Goal: Information Seeking & Learning: Find specific fact

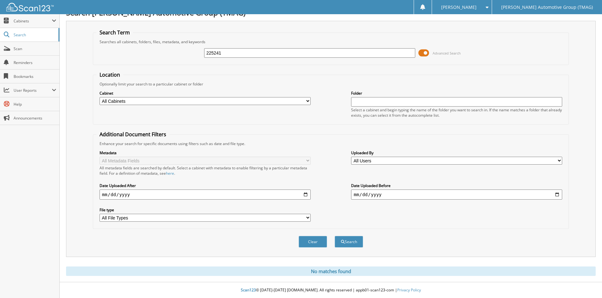
drag, startPoint x: 234, startPoint y: 51, endPoint x: 177, endPoint y: 51, distance: 57.8
click at [177, 51] on div "225241 Advanced Search" at bounding box center [330, 53] width 469 height 17
type input "503310"
click at [334, 236] on button "Search" at bounding box center [348, 242] width 28 height 12
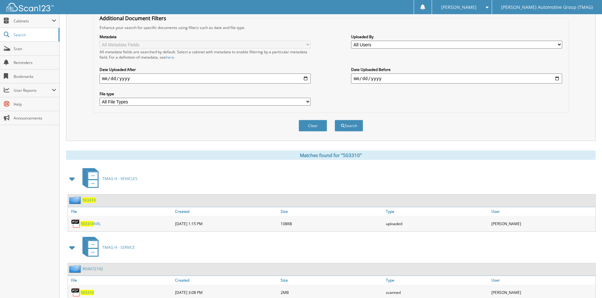
click at [91, 200] on span "503310" at bounding box center [88, 200] width 13 height 5
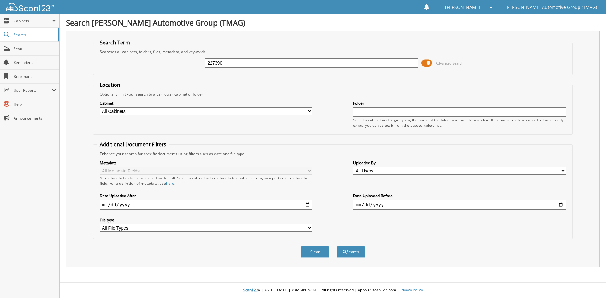
type input "227390"
click at [337, 246] on button "Search" at bounding box center [351, 252] width 28 height 12
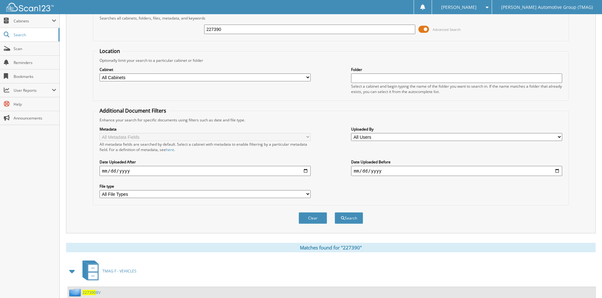
scroll to position [79, 0]
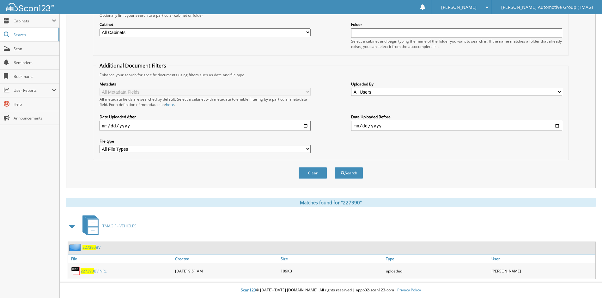
click at [93, 248] on span "227390" at bounding box center [88, 247] width 13 height 5
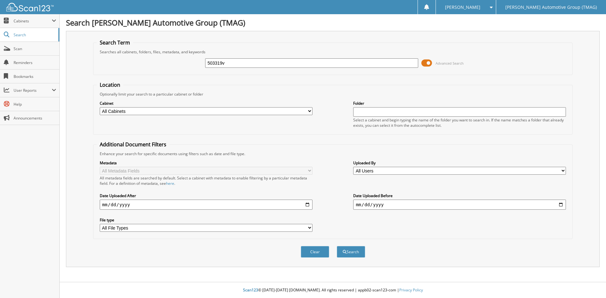
type input "503319v"
click at [337, 246] on button "Search" at bounding box center [351, 252] width 28 height 12
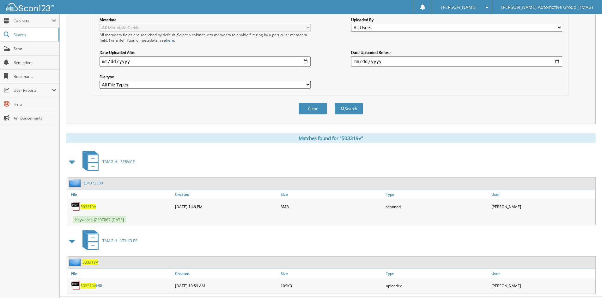
scroll to position [159, 0]
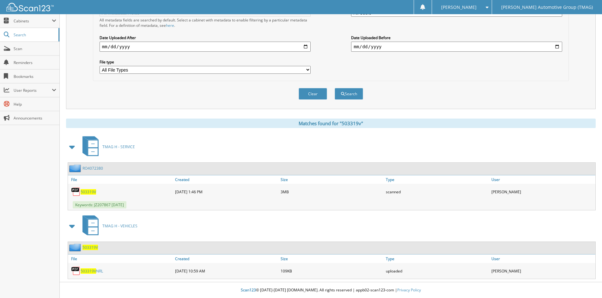
click at [89, 248] on span "503319V" at bounding box center [89, 247] width 15 height 5
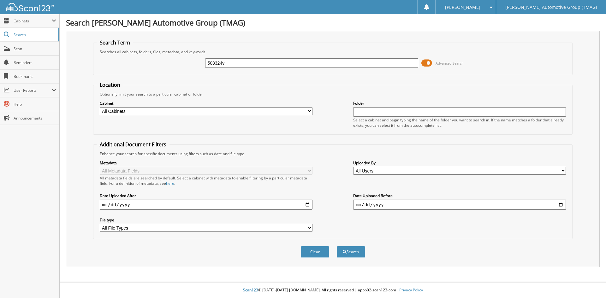
type input "503324v"
click at [337, 246] on button "Search" at bounding box center [351, 252] width 28 height 12
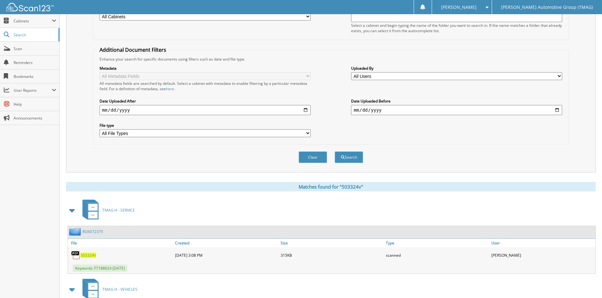
scroll to position [159, 0]
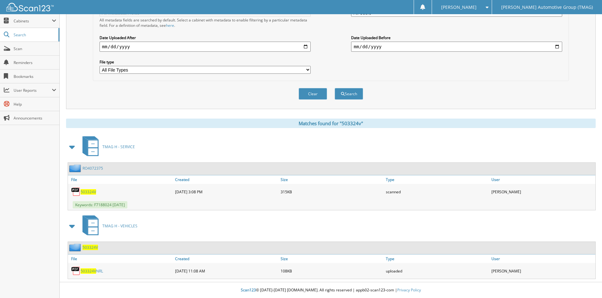
click at [91, 248] on span "503324V" at bounding box center [89, 247] width 15 height 5
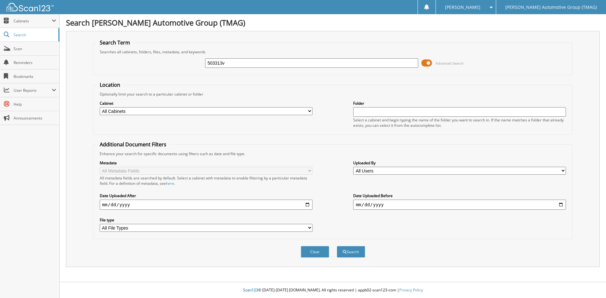
type input "503313v"
click at [337, 246] on button "Search" at bounding box center [351, 252] width 28 height 12
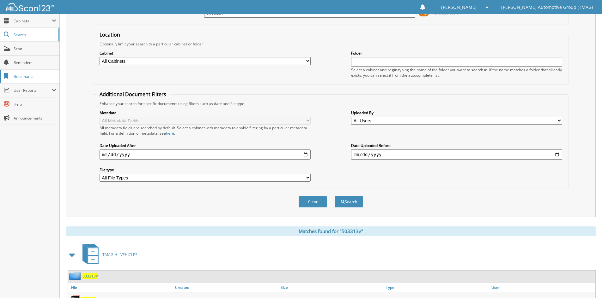
scroll to position [79, 0]
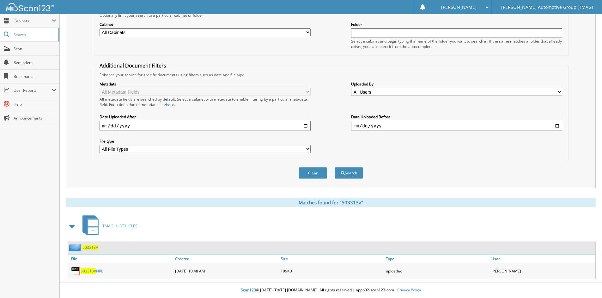
click at [91, 247] on span "503313V" at bounding box center [89, 247] width 15 height 5
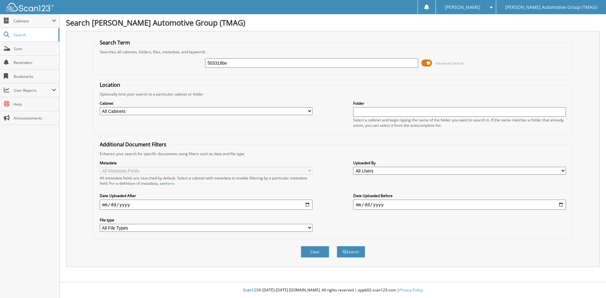
type input "503318bv"
click at [337, 246] on button "Search" at bounding box center [351, 252] width 28 height 12
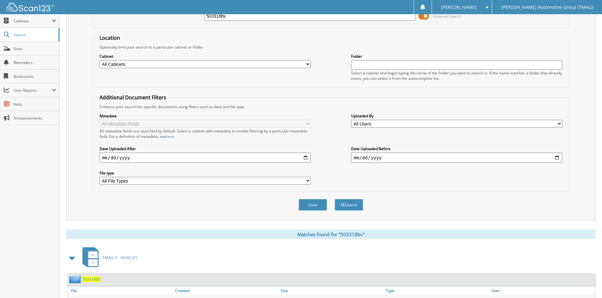
scroll to position [79, 0]
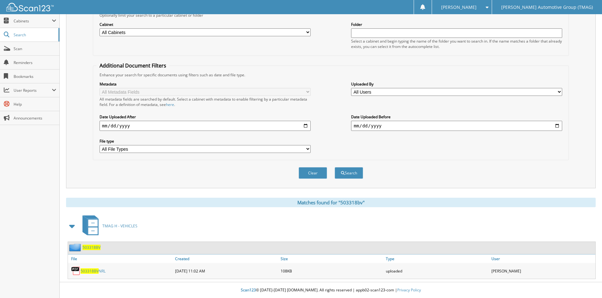
click at [96, 249] on span "503318BV" at bounding box center [91, 247] width 18 height 5
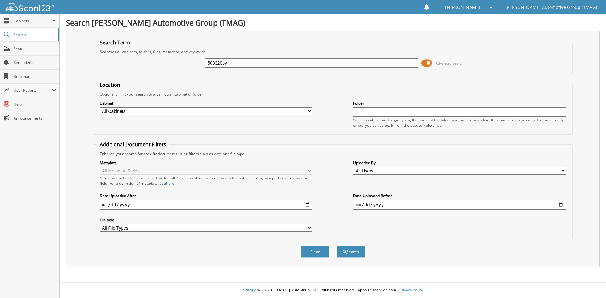
type input "503320bv"
click at [337, 246] on button "Search" at bounding box center [351, 252] width 28 height 12
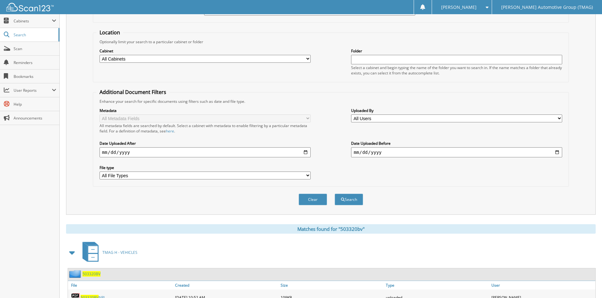
scroll to position [79, 0]
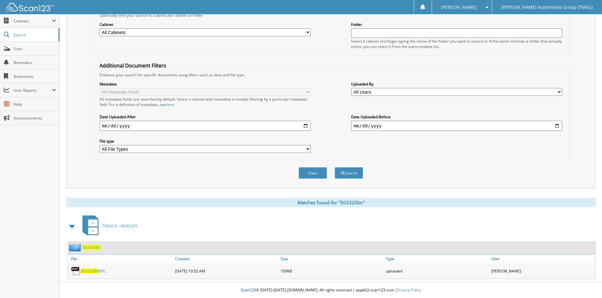
click at [85, 249] on span "503320BV" at bounding box center [91, 247] width 18 height 5
